Goal: Information Seeking & Learning: Learn about a topic

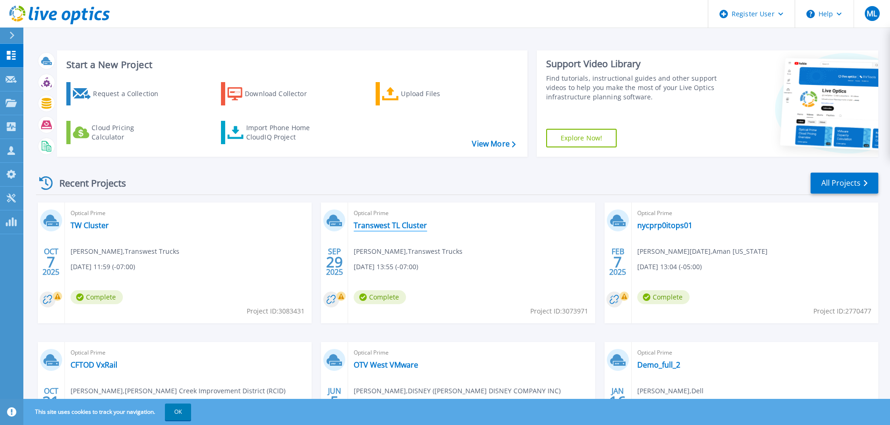
click at [390, 228] on link "Transwest TL Cluster" at bounding box center [390, 225] width 73 height 9
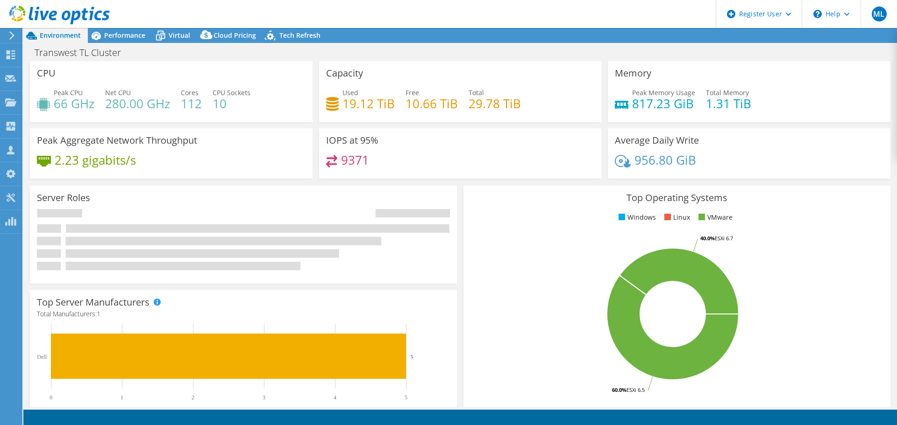
select select "USD"
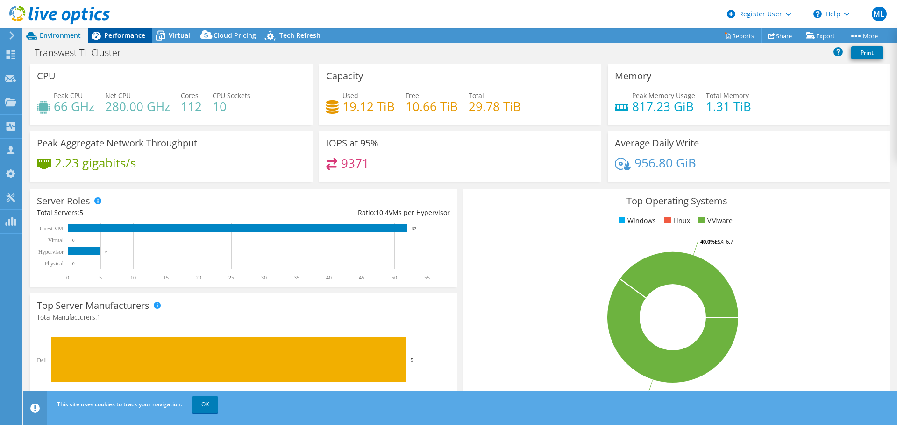
click at [117, 35] on span "Performance" at bounding box center [124, 35] width 41 height 9
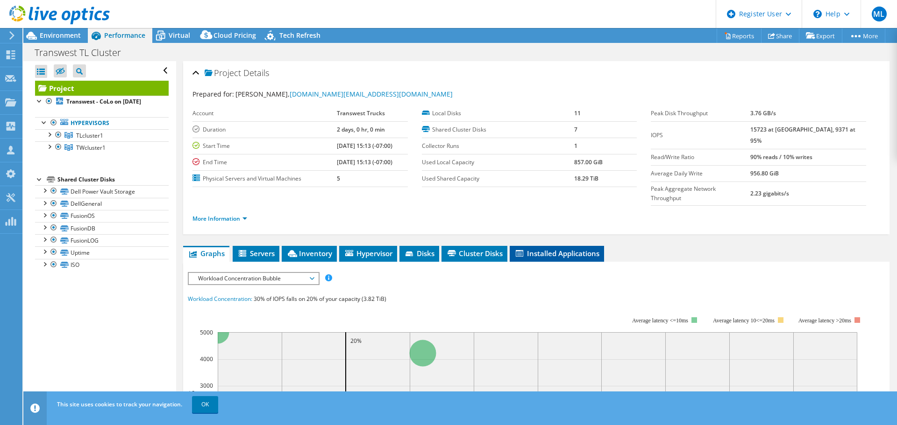
click at [554, 246] on li "Installed Applications" at bounding box center [557, 254] width 94 height 16
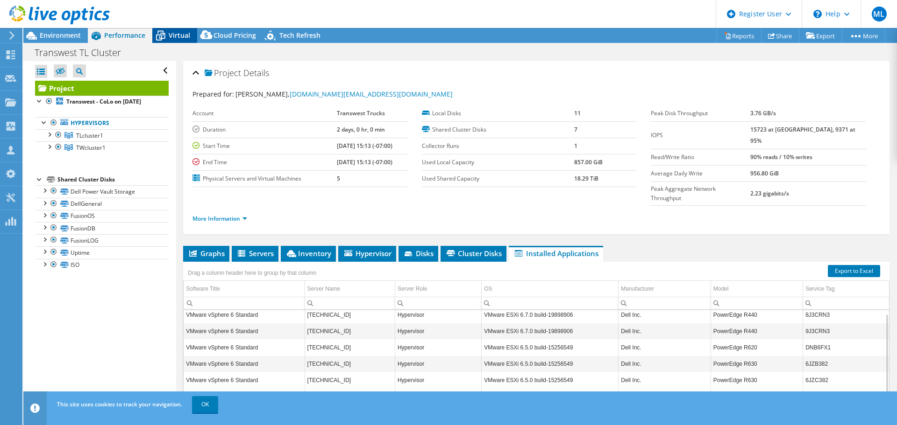
click at [177, 38] on span "Virtual" at bounding box center [179, 35] width 21 height 9
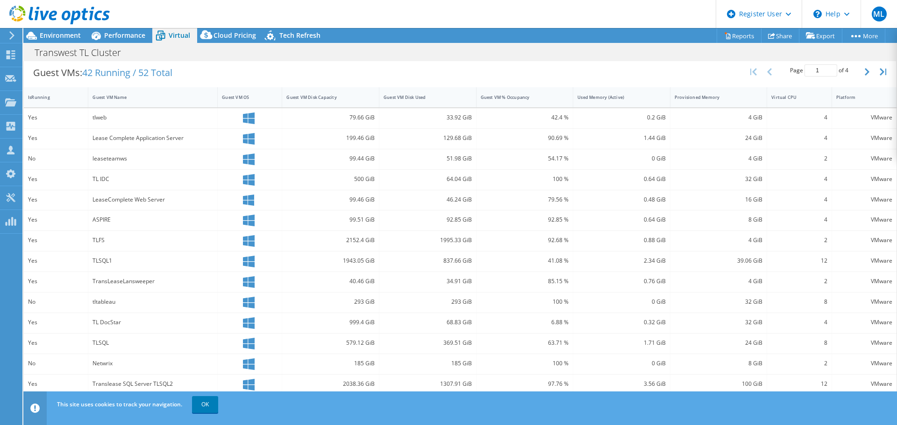
scroll to position [200, 0]
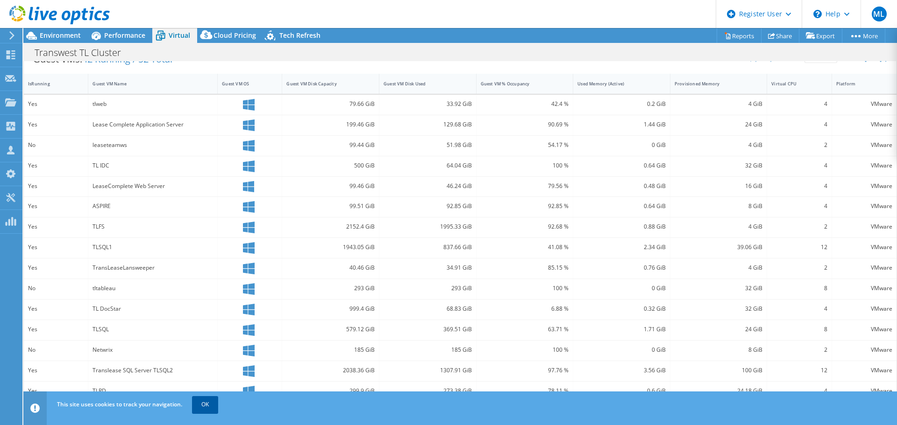
click at [208, 404] on link "OK" at bounding box center [205, 405] width 26 height 17
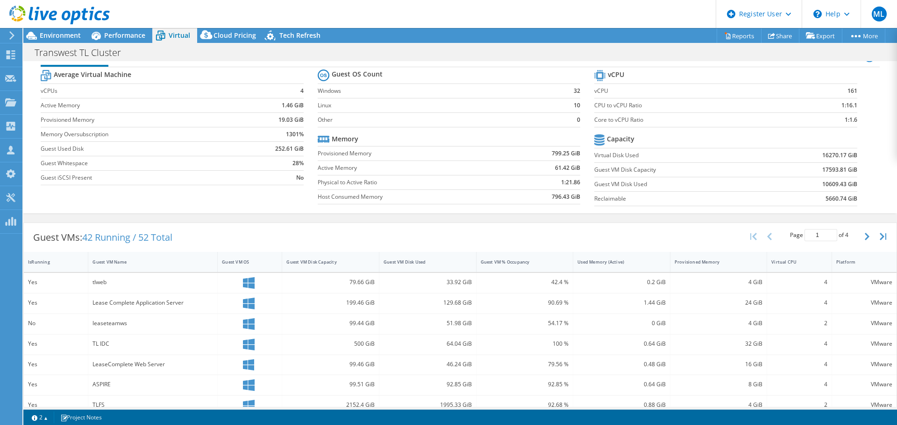
scroll to position [0, 0]
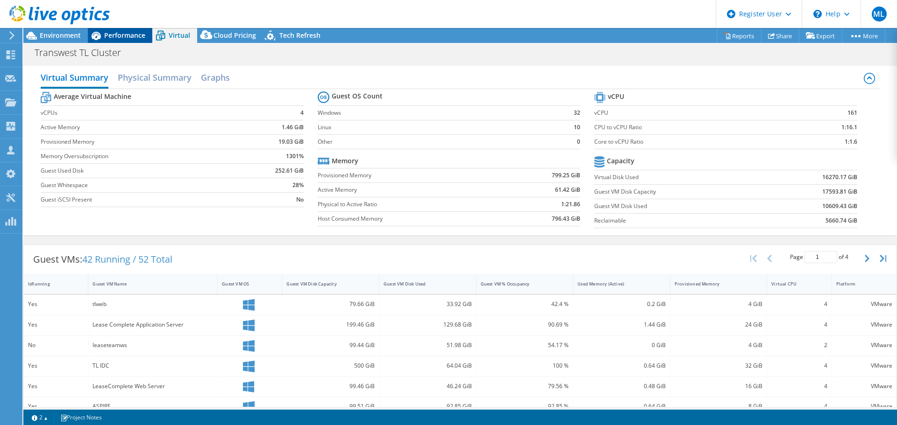
click at [125, 34] on span "Performance" at bounding box center [124, 35] width 41 height 9
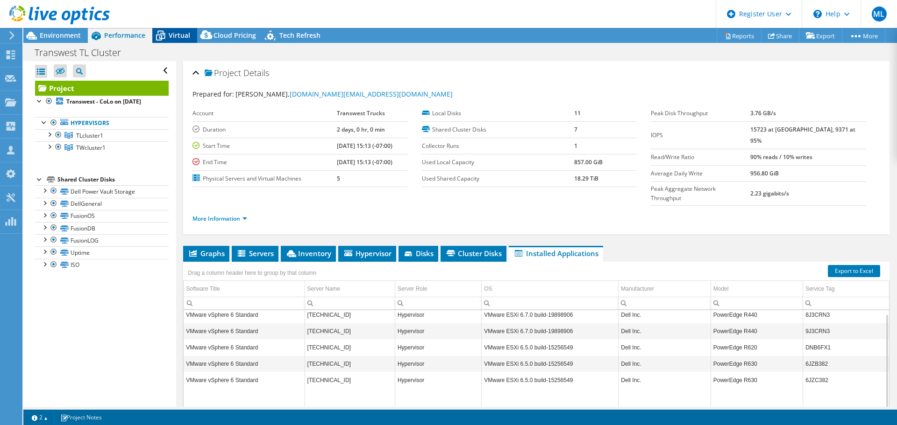
click at [181, 38] on span "Virtual" at bounding box center [179, 35] width 21 height 9
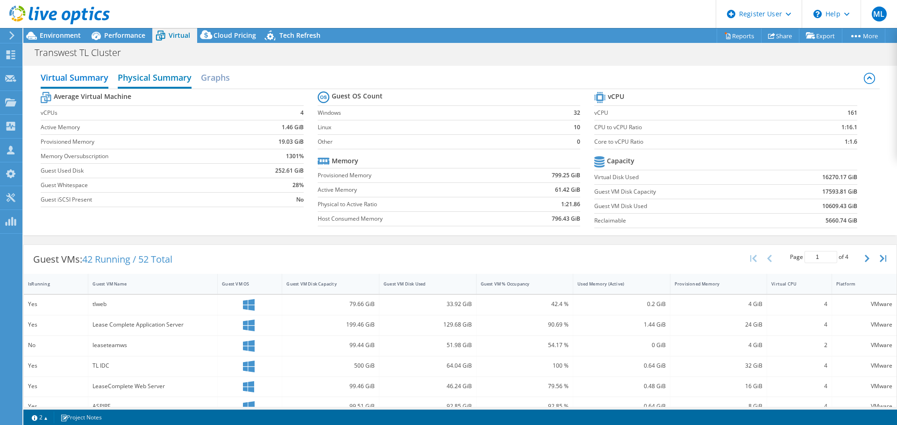
click at [168, 83] on h2 "Physical Summary" at bounding box center [155, 78] width 74 height 21
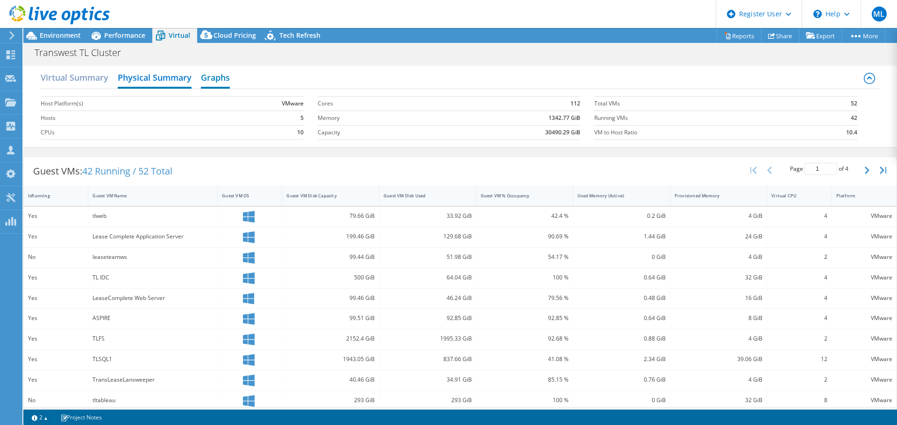
click at [217, 78] on h2 "Graphs" at bounding box center [215, 78] width 29 height 21
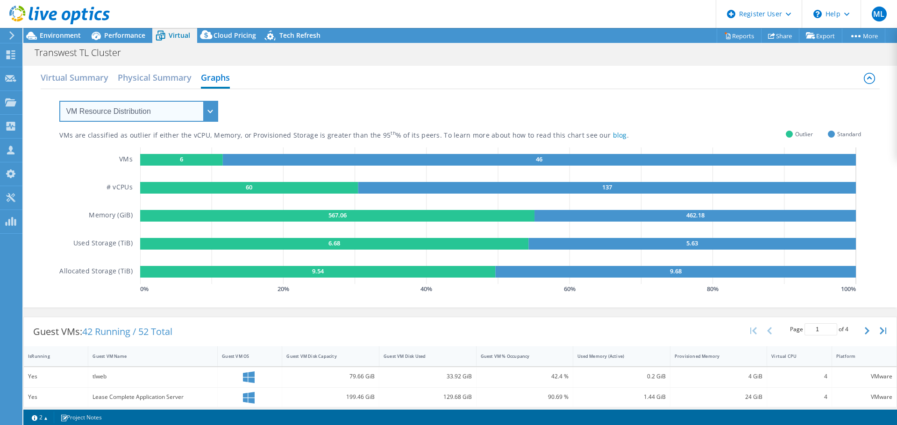
click at [191, 121] on select "VM Resource Distribution Provisioning Contrast Over Provisioning" at bounding box center [138, 111] width 159 height 21
select select "Provisioning Contrast"
click at [59, 101] on select "VM Resource Distribution Provisioning Contrast Over Provisioning" at bounding box center [138, 111] width 159 height 21
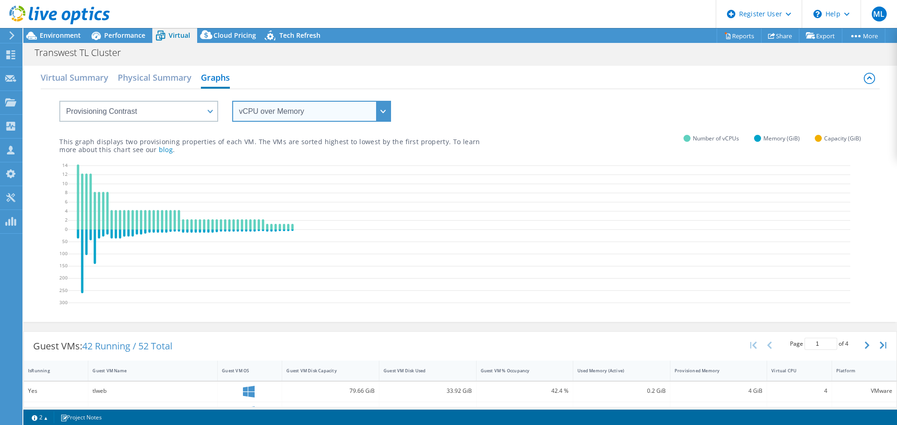
click at [293, 117] on select "vCPU over Memory vCPU over Capacity Memory over vCPU Memory over Capacity Capac…" at bounding box center [311, 111] width 159 height 21
select select "Memory over Capacity"
click at [232, 101] on select "vCPU over Memory vCPU over Capacity Memory over vCPU Memory over Capacity Capac…" at bounding box center [311, 111] width 159 height 21
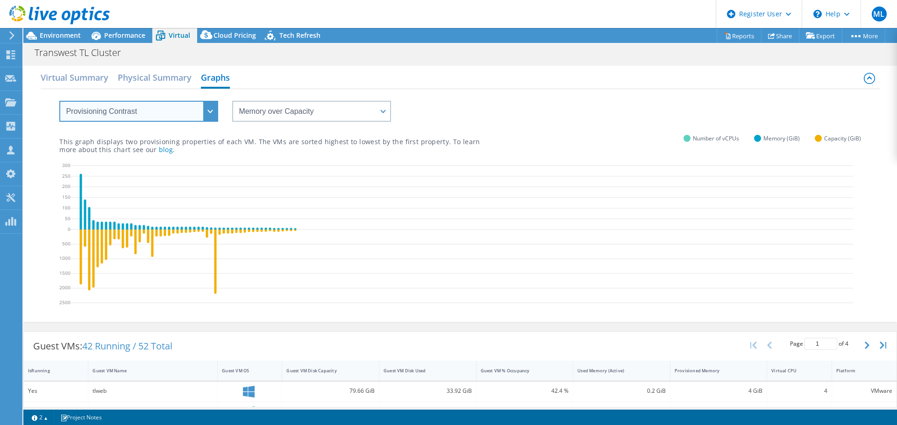
click at [212, 116] on select "VM Resource Distribution Provisioning Contrast Over Provisioning" at bounding box center [138, 111] width 159 height 21
select select "Over Provisioning"
click at [59, 101] on select "VM Resource Distribution Provisioning Contrast Over Provisioning" at bounding box center [138, 111] width 159 height 21
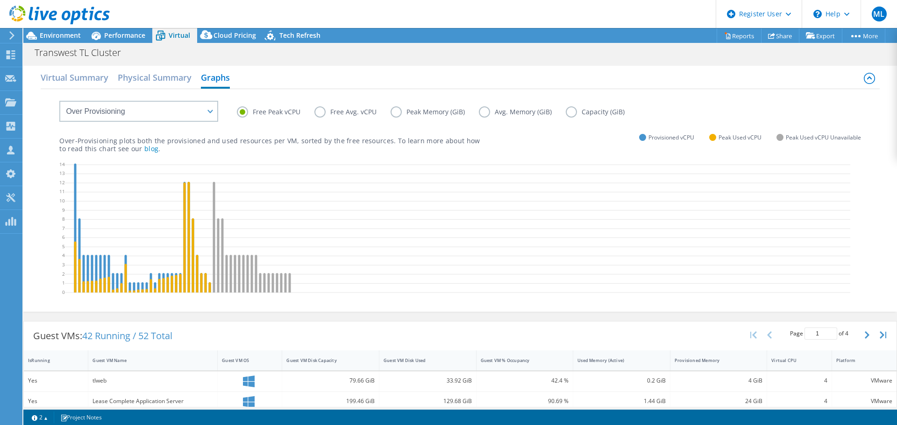
click at [485, 113] on label "Avg. Memory (GiB)" at bounding box center [522, 111] width 87 height 11
click at [0, 0] on input "Avg. Memory (GiB)" at bounding box center [0, 0] width 0 height 0
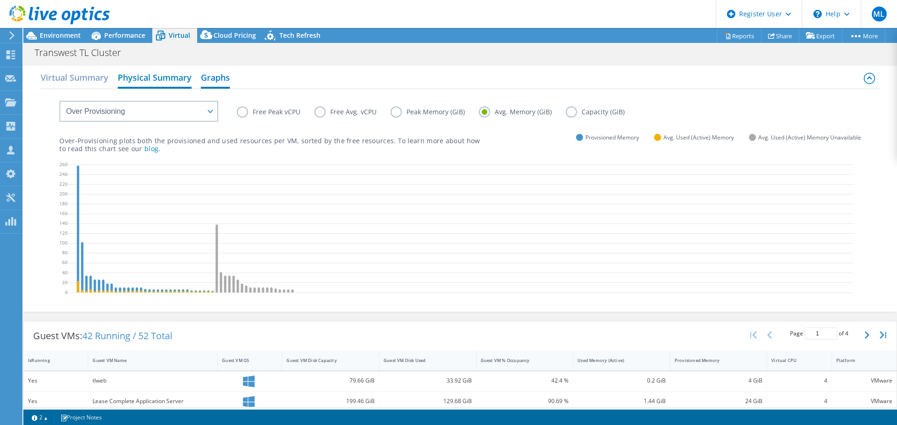
click at [141, 78] on h2 "Physical Summary" at bounding box center [155, 78] width 74 height 21
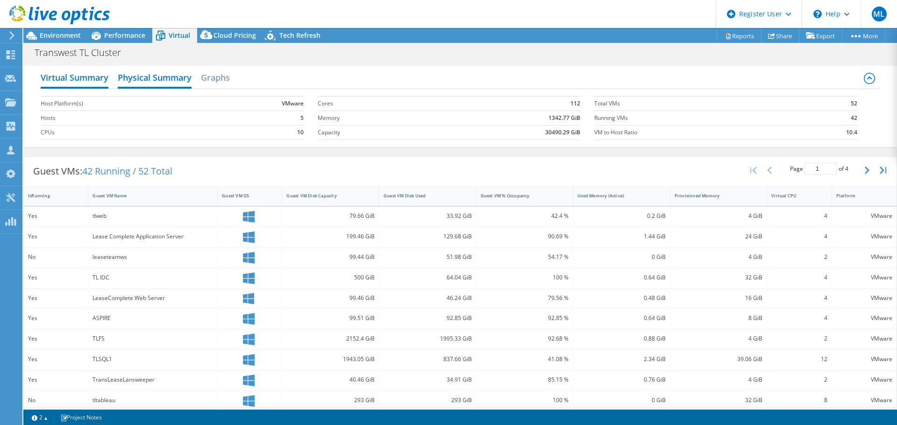
click at [92, 77] on h2 "Virtual Summary" at bounding box center [75, 78] width 68 height 21
